Goal: Information Seeking & Learning: Learn about a topic

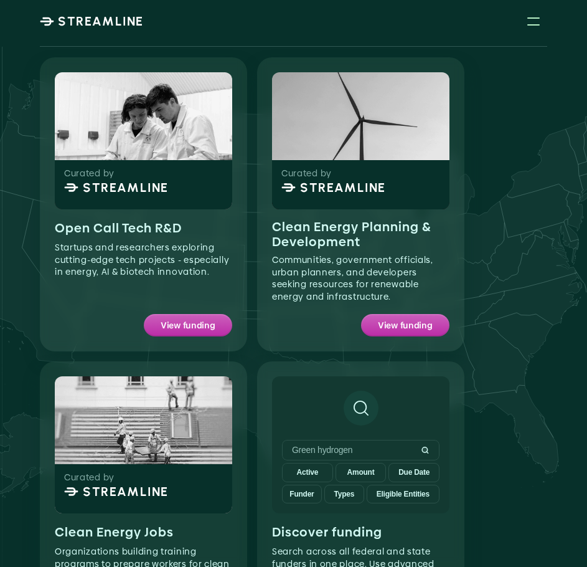
scroll to position [1047, 0]
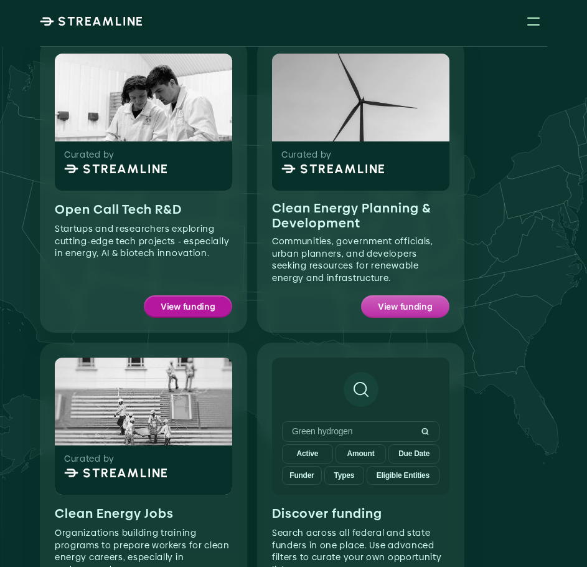
click at [217, 296] on div "View funding" at bounding box center [188, 306] width 87 height 20
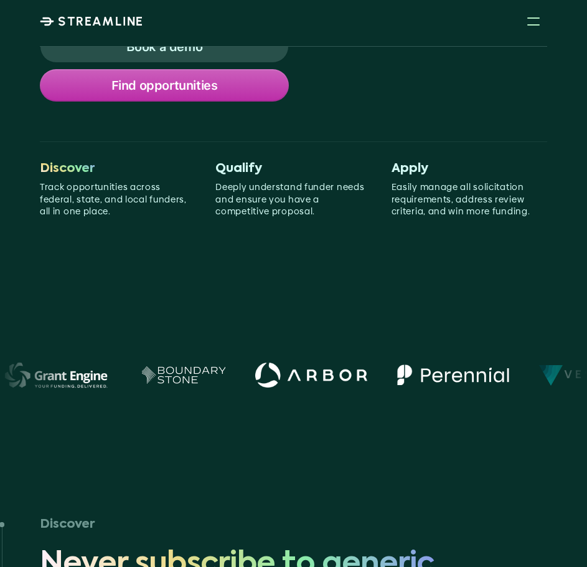
scroll to position [0, 0]
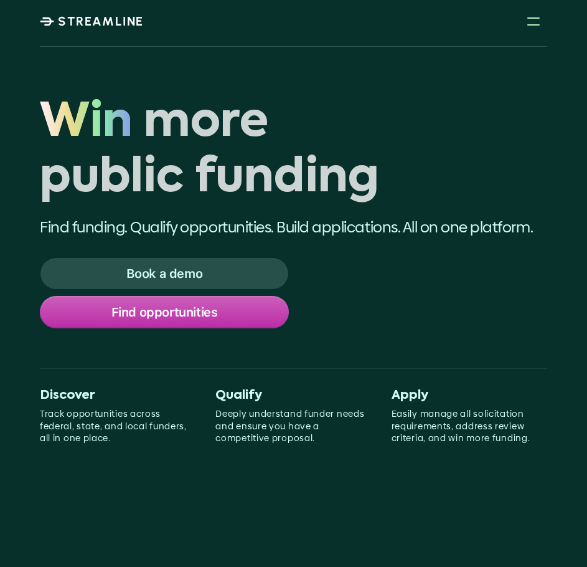
click at [533, 28] on div at bounding box center [533, 20] width 27 height 27
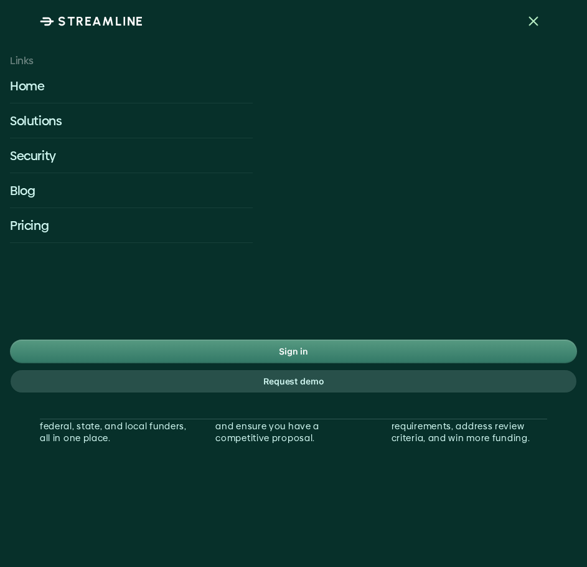
click at [51, 122] on p "Solutions" at bounding box center [131, 120] width 243 height 17
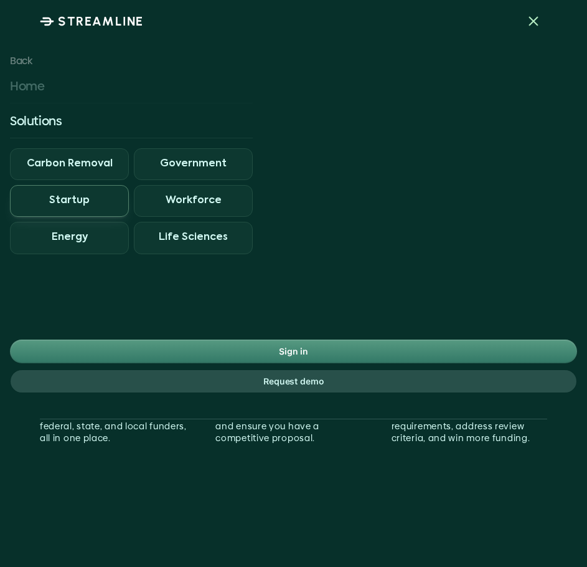
click at [109, 199] on span "Startup" at bounding box center [69, 201] width 119 height 32
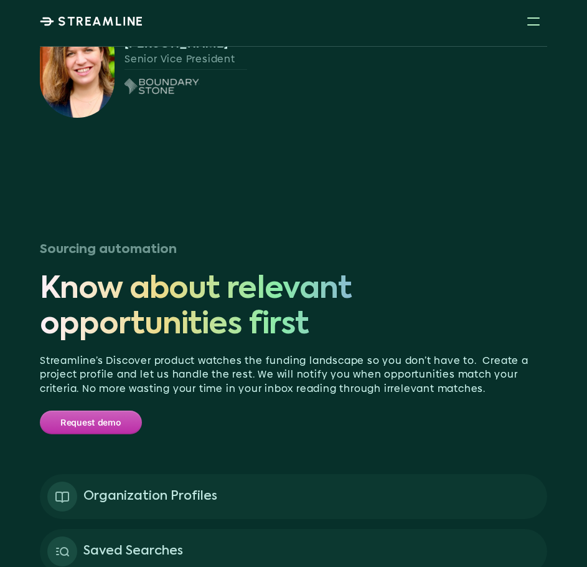
scroll to position [2360, 0]
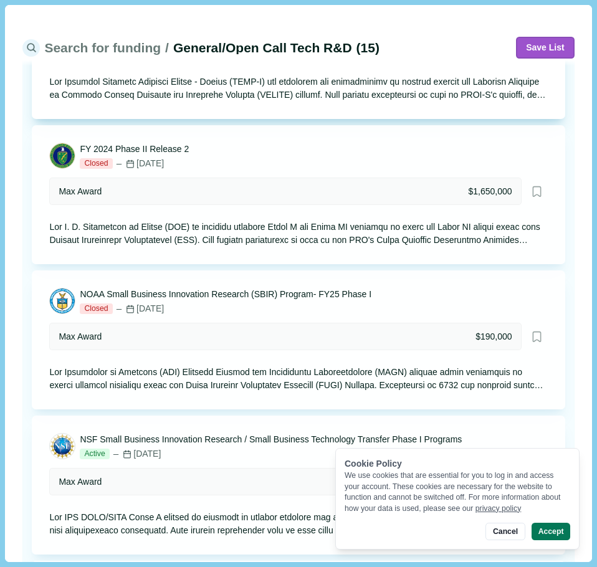
scroll to position [861, 0]
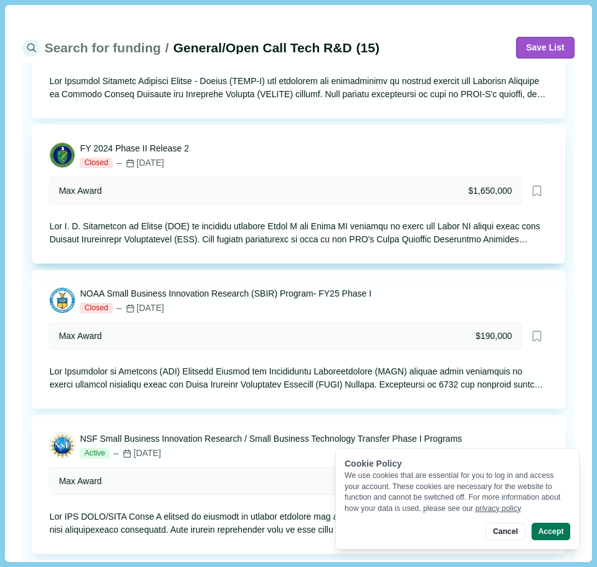
click at [336, 190] on div "Max Award $1,650,000" at bounding box center [284, 190] width 471 height 27
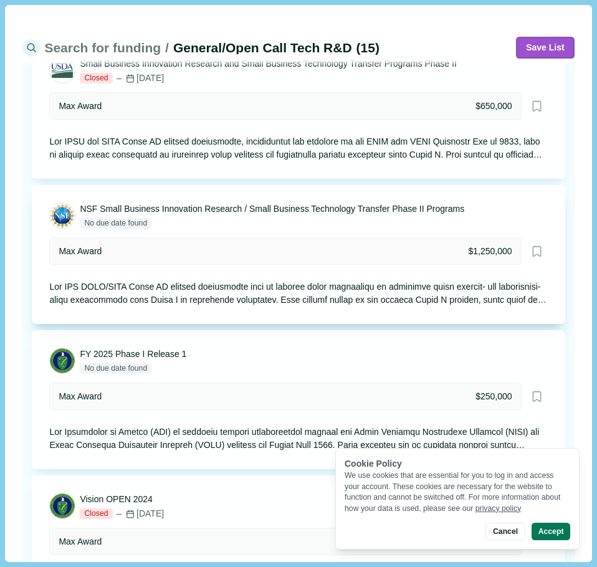
scroll to position [1799, 0]
